Goal: Communication & Community: Answer question/provide support

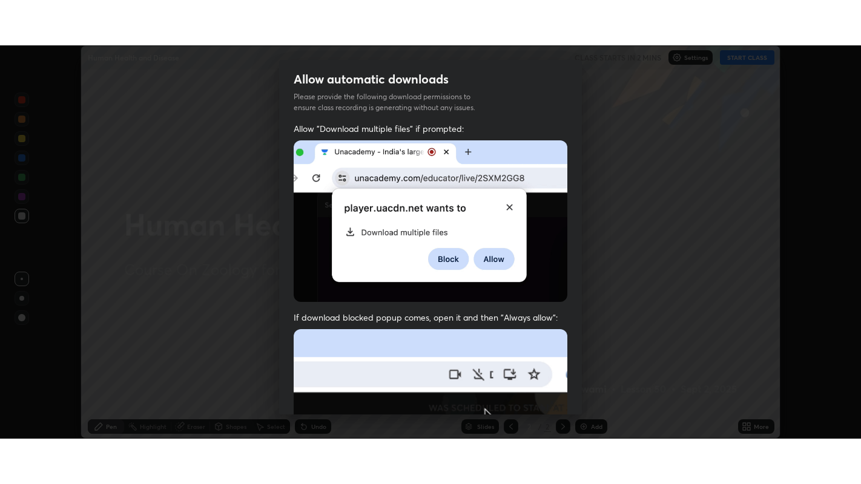
scroll to position [250, 0]
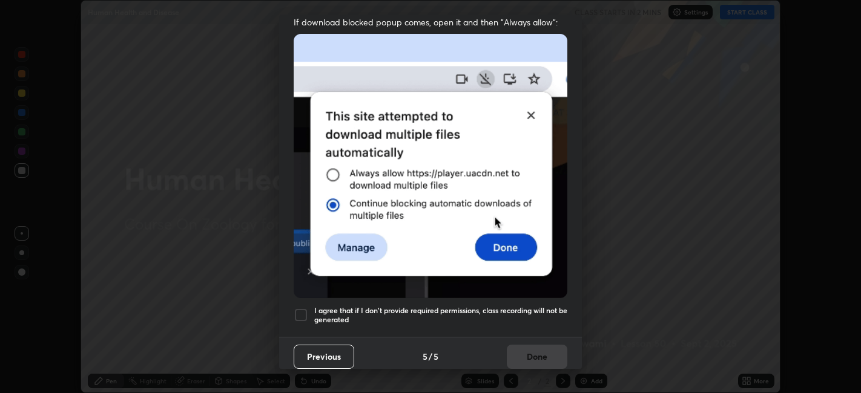
click at [300, 308] on div at bounding box center [301, 315] width 15 height 15
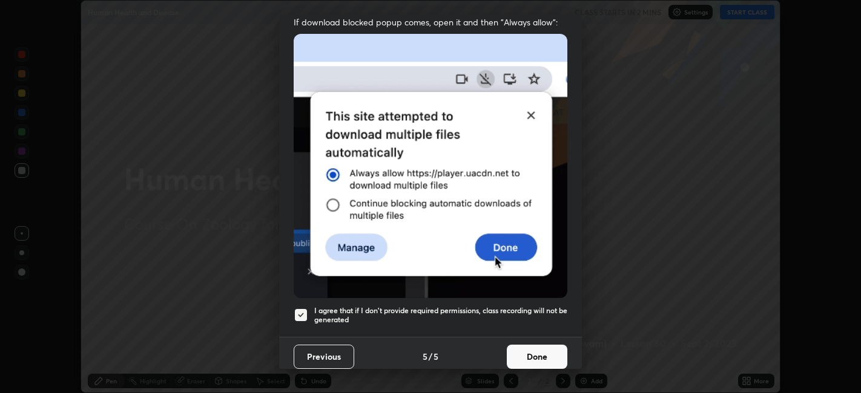
click at [551, 357] on button "Done" at bounding box center [537, 357] width 61 height 24
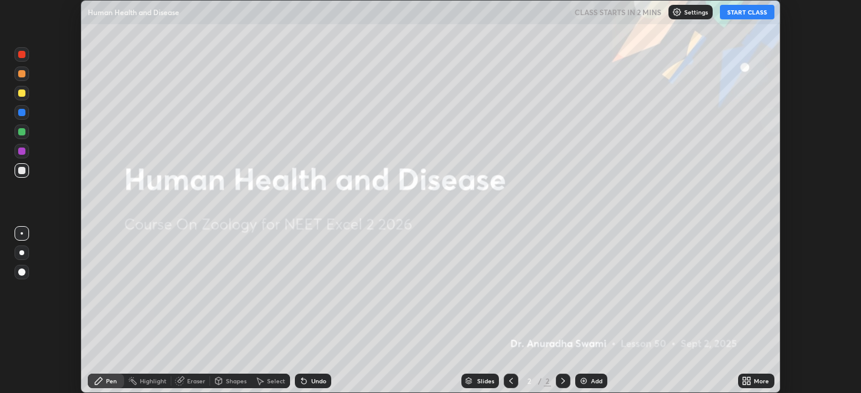
click at [748, 13] on button "START CLASS" at bounding box center [747, 12] width 54 height 15
click at [744, 380] on icon at bounding box center [744, 379] width 3 height 3
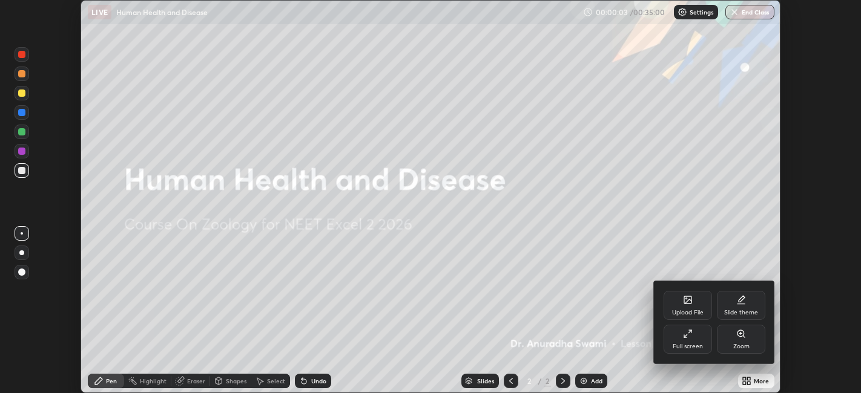
click at [691, 335] on icon at bounding box center [688, 334] width 10 height 10
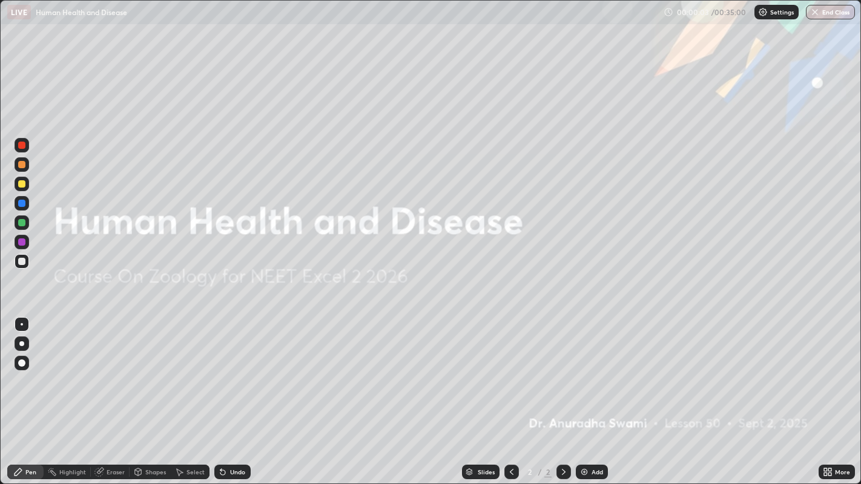
scroll to position [484, 861]
click at [829, 393] on icon at bounding box center [829, 469] width 3 height 3
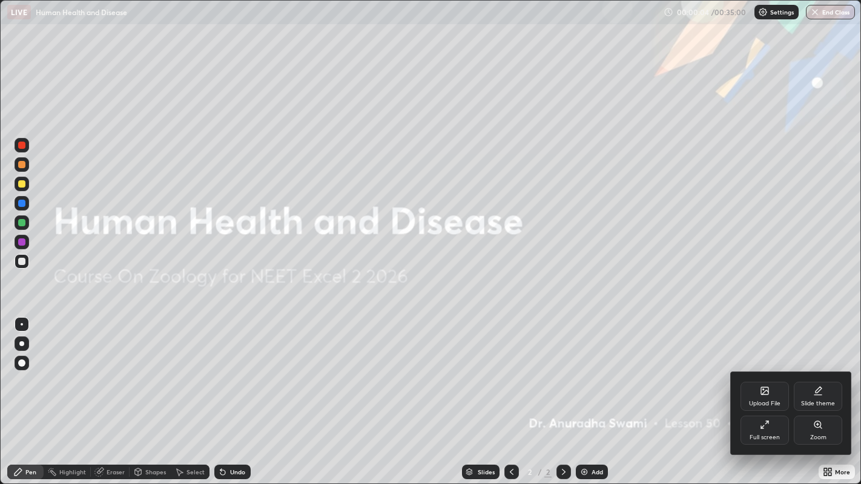
click at [765, 392] on icon at bounding box center [764, 392] width 7 height 4
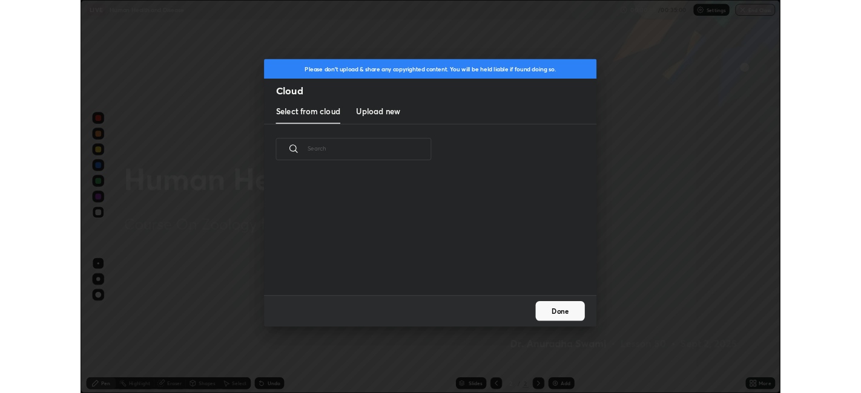
scroll to position [149, 389]
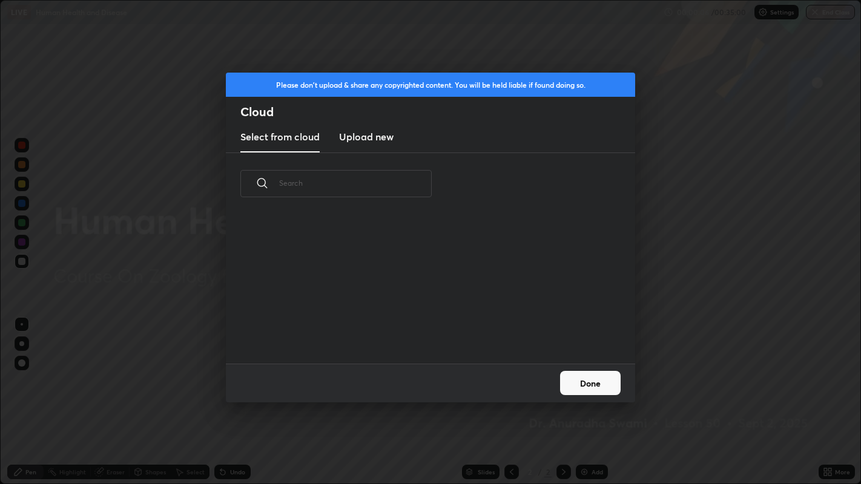
click at [375, 136] on h3 "Upload new" at bounding box center [366, 137] width 54 height 15
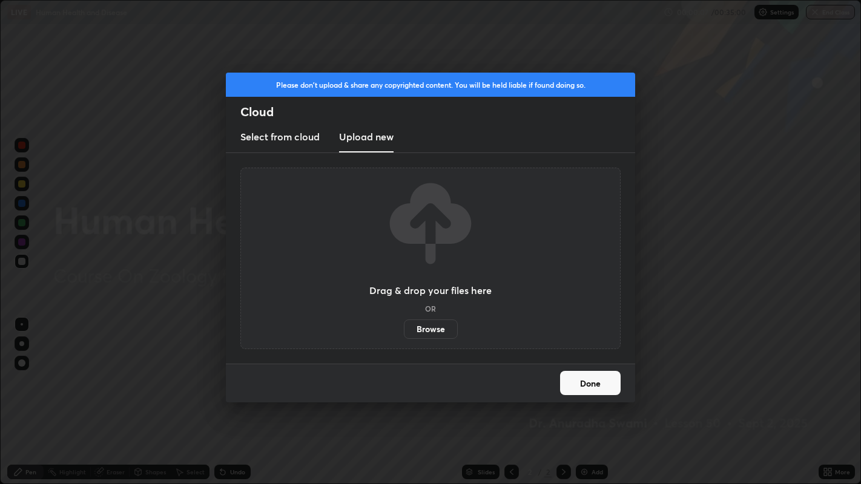
click at [432, 325] on label "Browse" at bounding box center [431, 329] width 54 height 19
click at [404, 325] on input "Browse" at bounding box center [404, 329] width 0 height 19
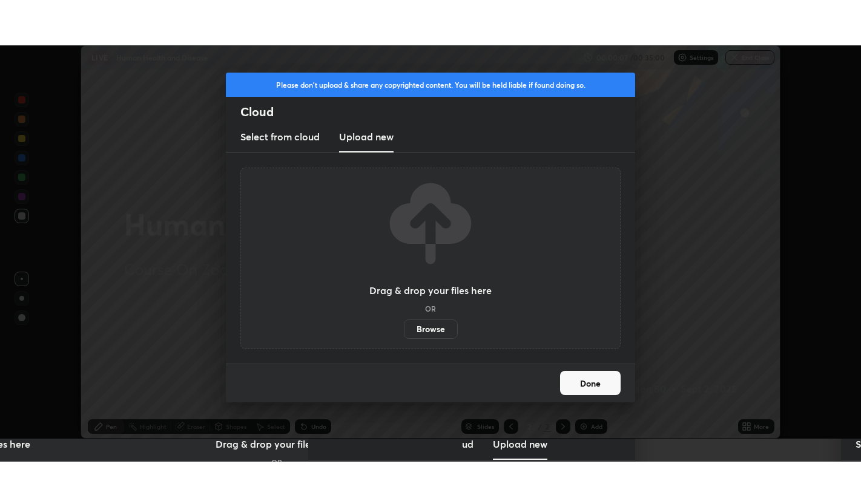
scroll to position [60136, 59668]
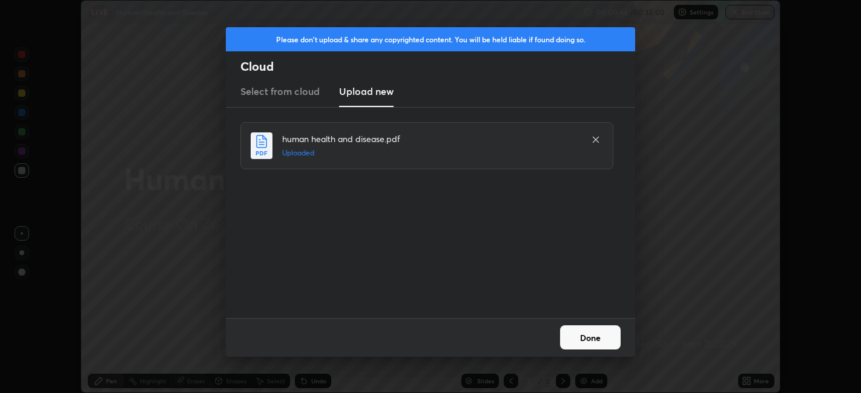
click at [599, 342] on button "Done" at bounding box center [590, 338] width 61 height 24
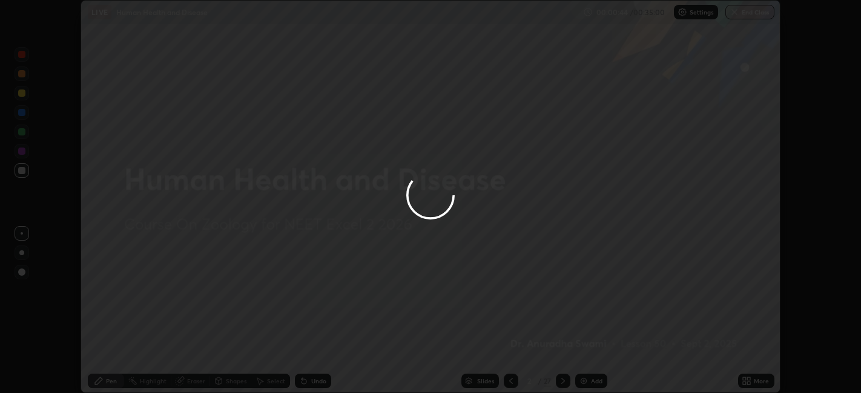
click at [601, 345] on div at bounding box center [430, 196] width 861 height 393
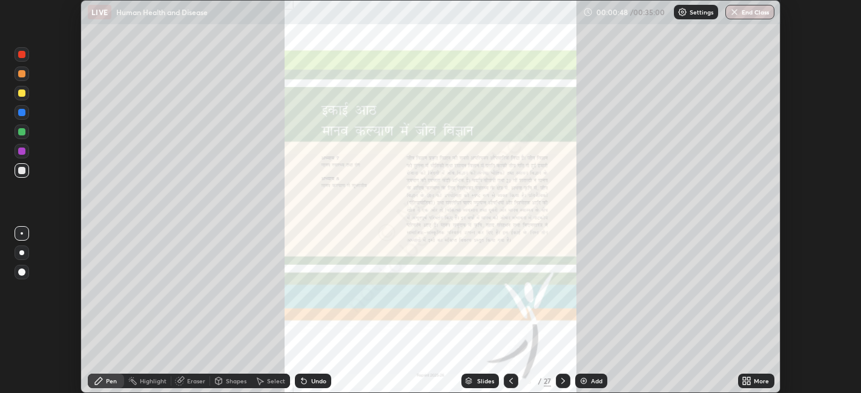
click at [749, 383] on icon at bounding box center [749, 383] width 3 height 3
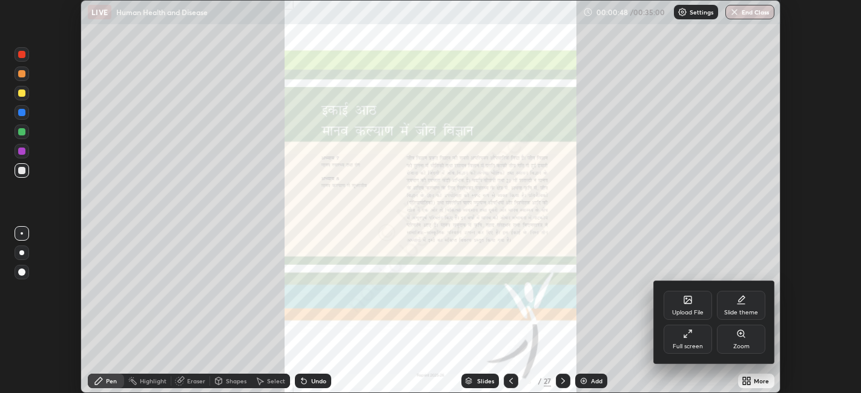
click at [694, 341] on div "Full screen" at bounding box center [687, 339] width 48 height 29
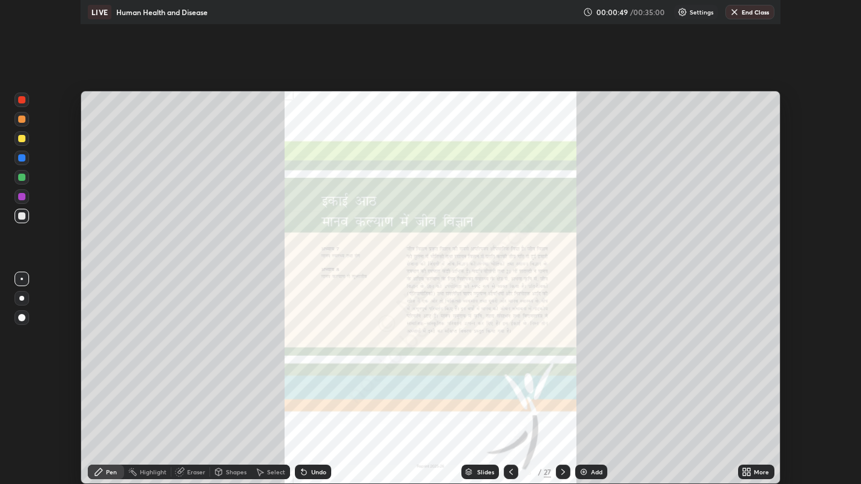
scroll to position [484, 861]
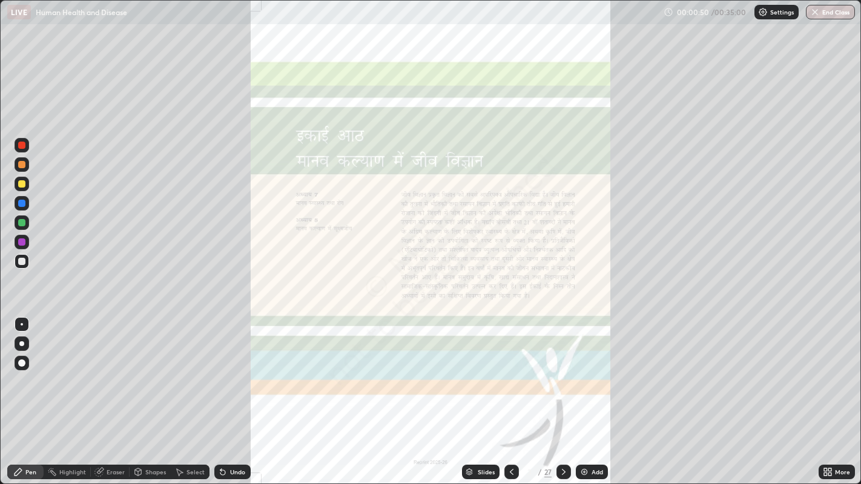
click at [488, 393] on div "Slides" at bounding box center [486, 472] width 17 height 6
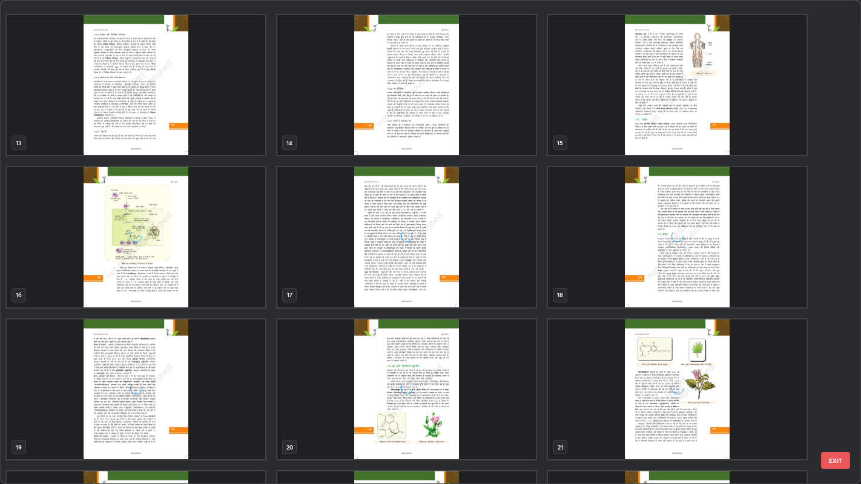
scroll to position [731, 0]
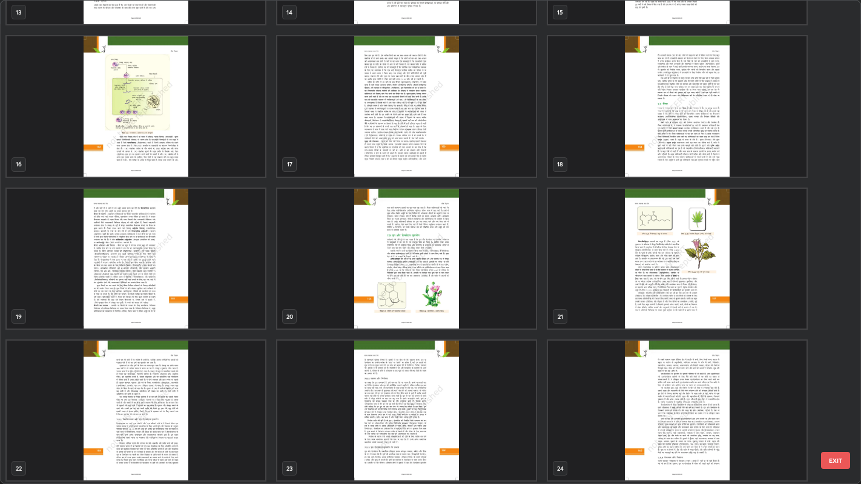
click at [450, 291] on img "grid" at bounding box center [406, 259] width 258 height 140
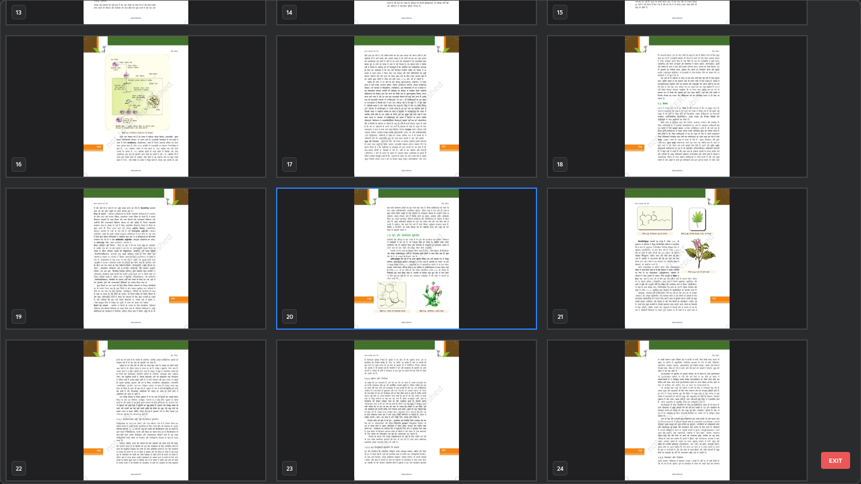
click at [452, 290] on img "grid" at bounding box center [406, 259] width 258 height 140
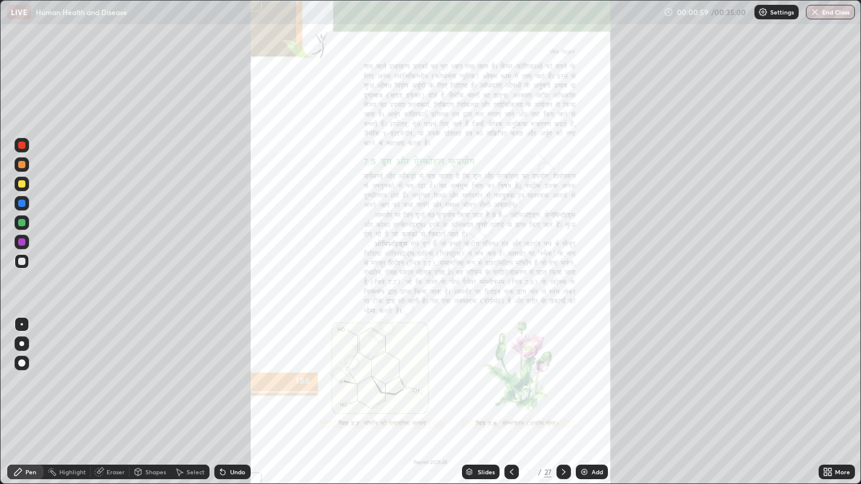
click at [824, 393] on icon at bounding box center [828, 472] width 10 height 10
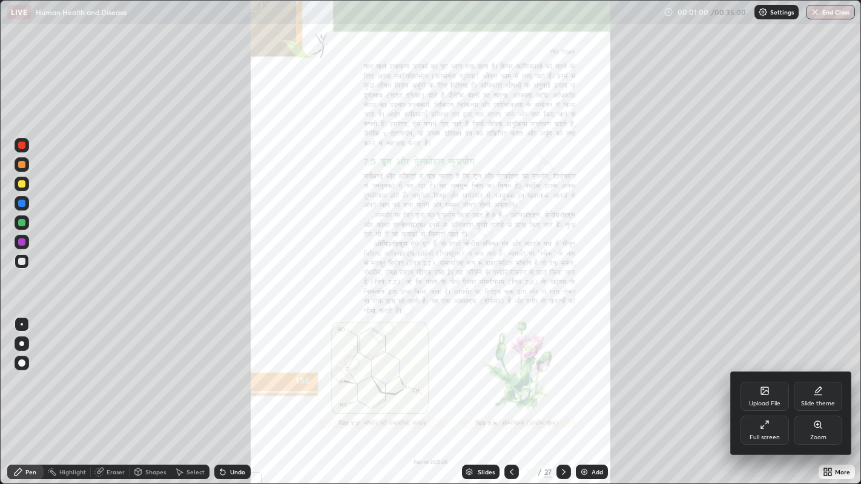
click at [817, 393] on icon at bounding box center [818, 425] width 10 height 10
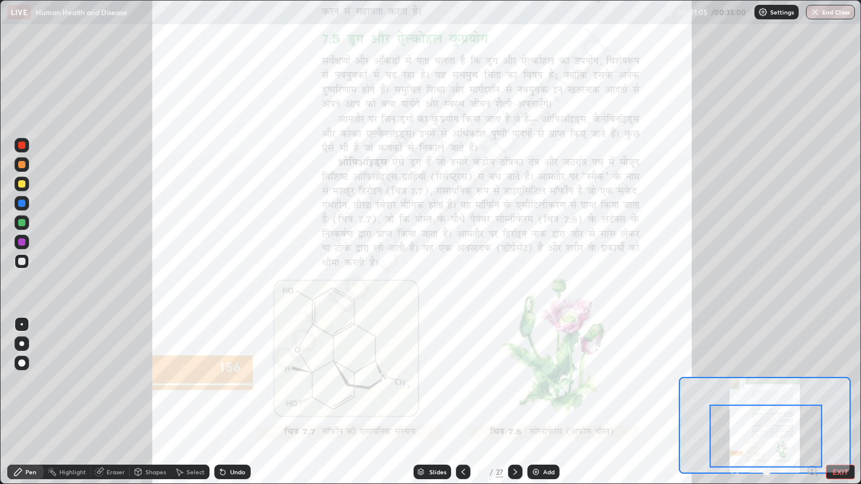
click at [22, 242] on div at bounding box center [21, 241] width 7 height 7
click at [514, 393] on icon at bounding box center [515, 472] width 10 height 10
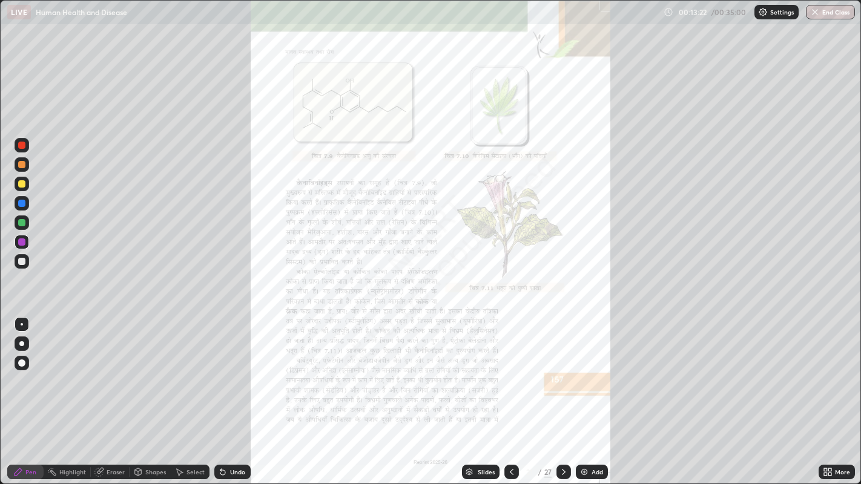
click at [825, 393] on icon at bounding box center [825, 469] width 3 height 3
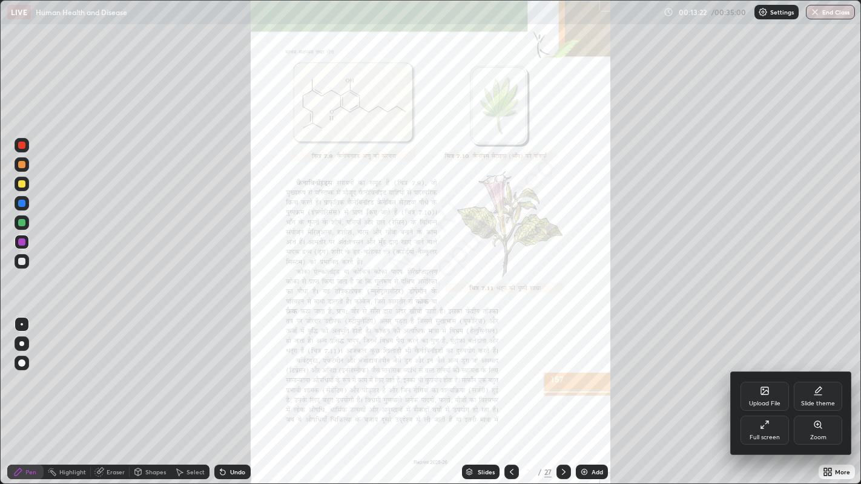
click at [821, 393] on div "Zoom" at bounding box center [818, 430] width 48 height 29
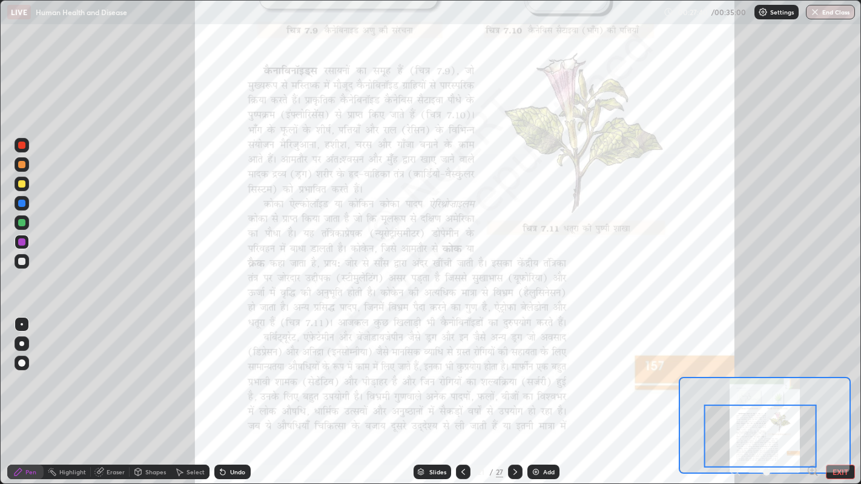
click at [514, 393] on icon at bounding box center [515, 472] width 10 height 10
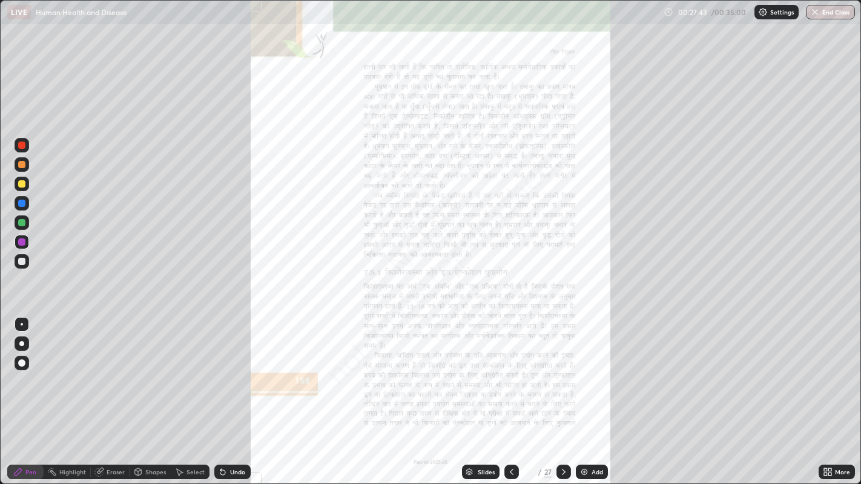
click at [825, 393] on icon at bounding box center [825, 469] width 3 height 3
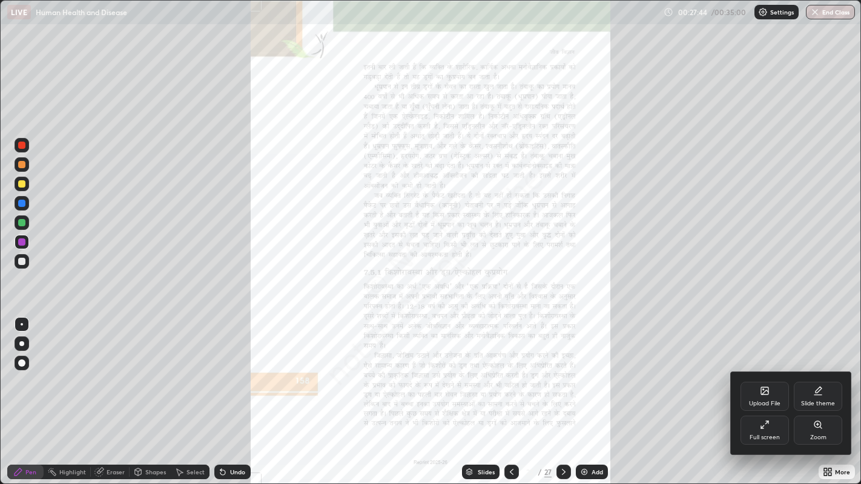
click at [813, 393] on icon at bounding box center [818, 425] width 10 height 10
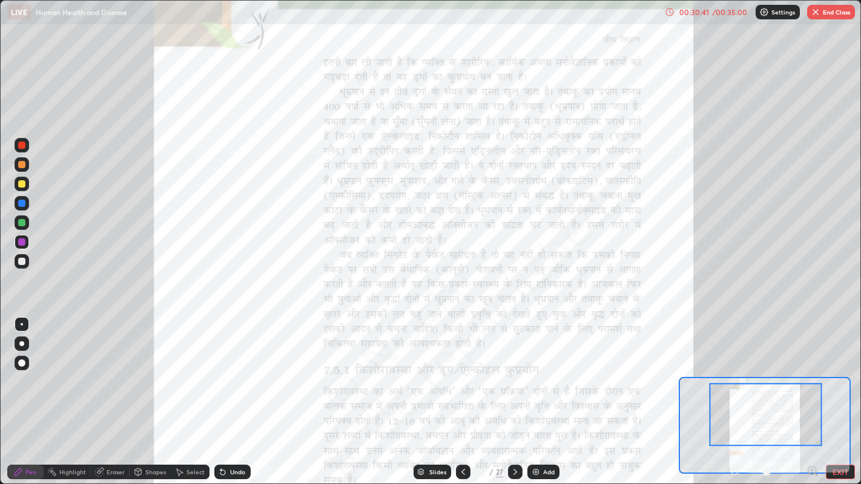
click at [817, 12] on img "button" at bounding box center [815, 12] width 10 height 10
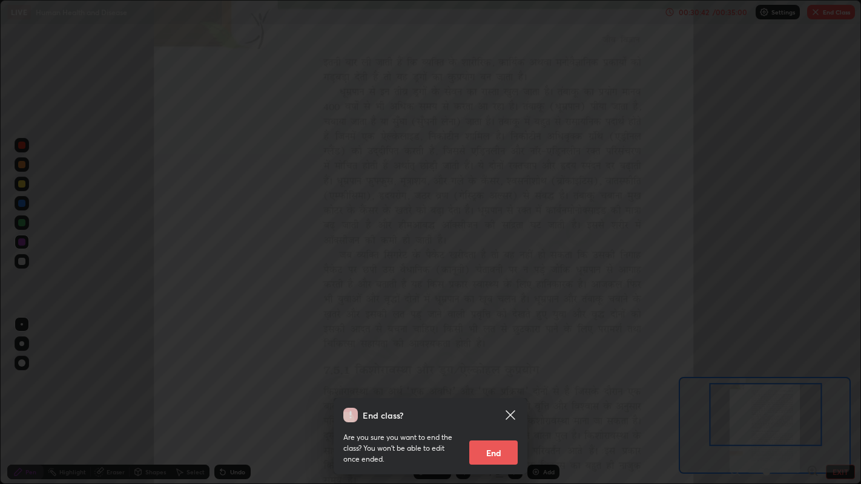
click at [495, 393] on button "End" at bounding box center [493, 453] width 48 height 24
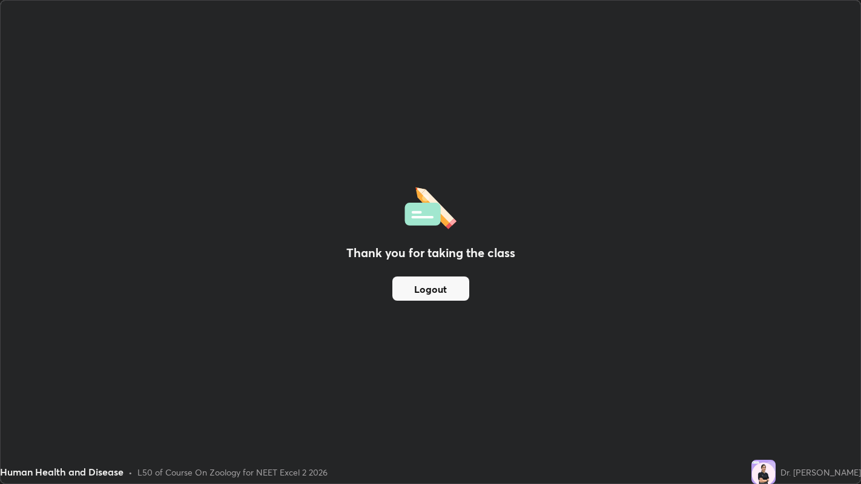
click at [431, 295] on button "Logout" at bounding box center [430, 289] width 77 height 24
click at [433, 295] on button "Logout" at bounding box center [430, 289] width 77 height 24
